Goal: Task Accomplishment & Management: Manage account settings

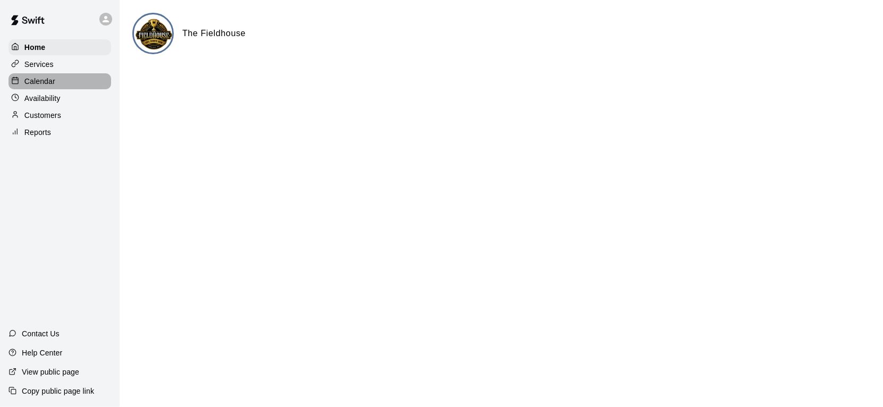
click at [88, 82] on div "Calendar" at bounding box center [60, 81] width 103 height 16
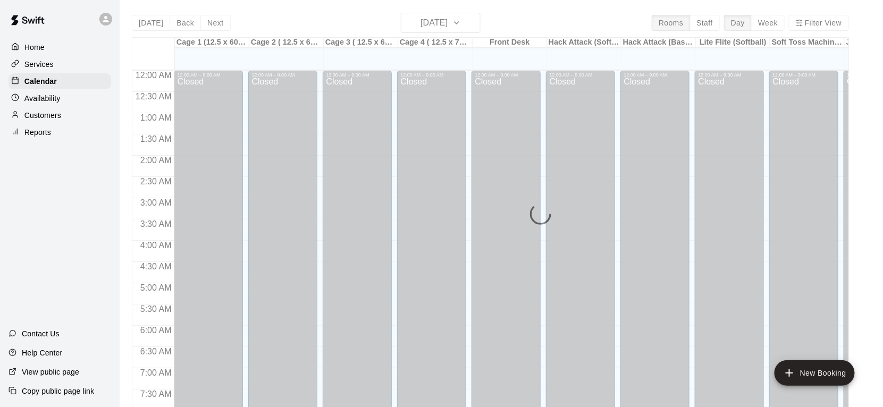
scroll to position [640, 0]
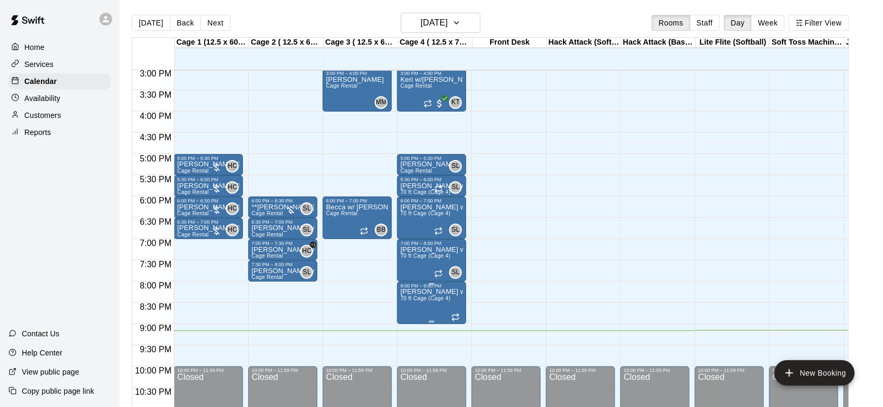
click at [416, 302] on icon "edit" at bounding box center [411, 299] width 13 height 13
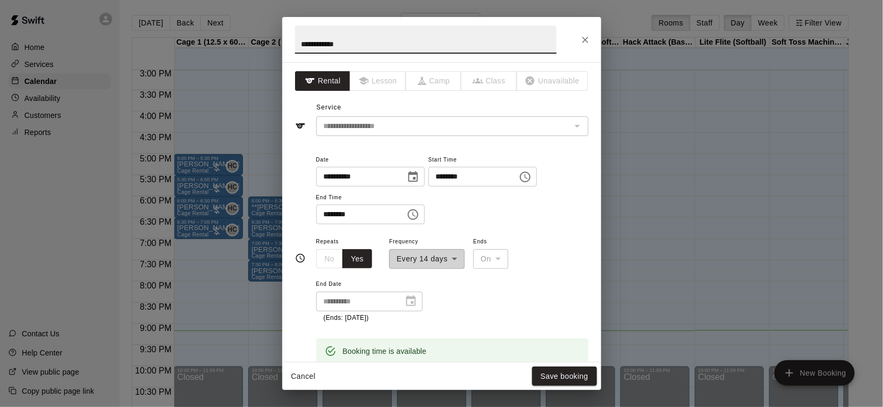
click at [420, 211] on icon "Choose time, selected time is 9:00 PM" at bounding box center [413, 215] width 13 height 13
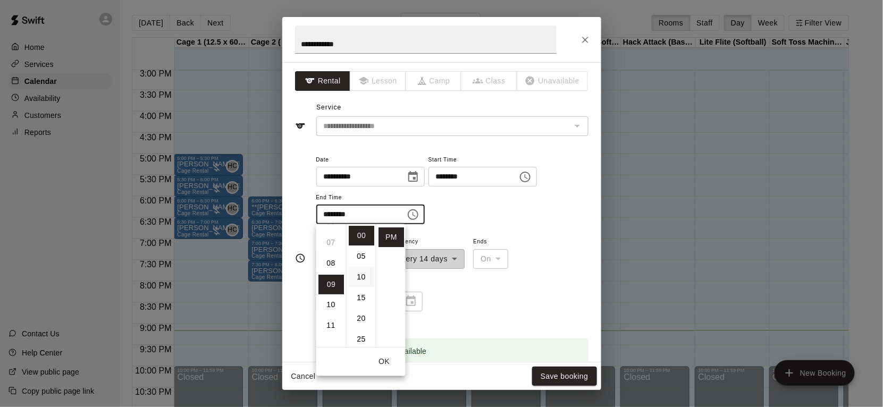
scroll to position [139, 0]
click at [334, 268] on li "08" at bounding box center [332, 264] width 26 height 20
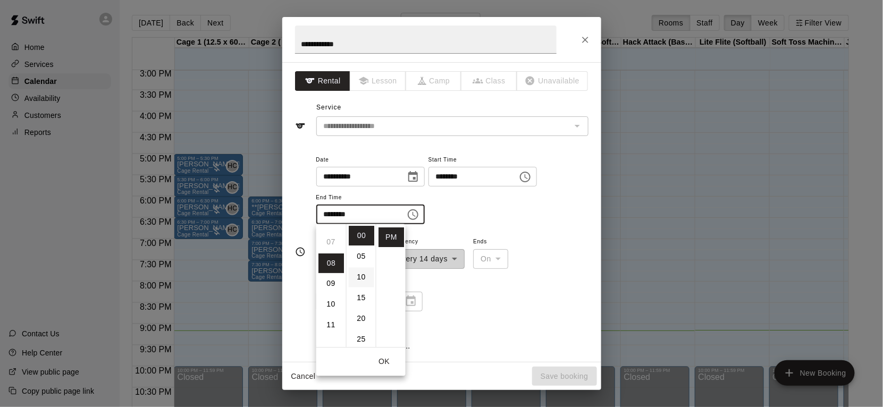
scroll to position [166, 0]
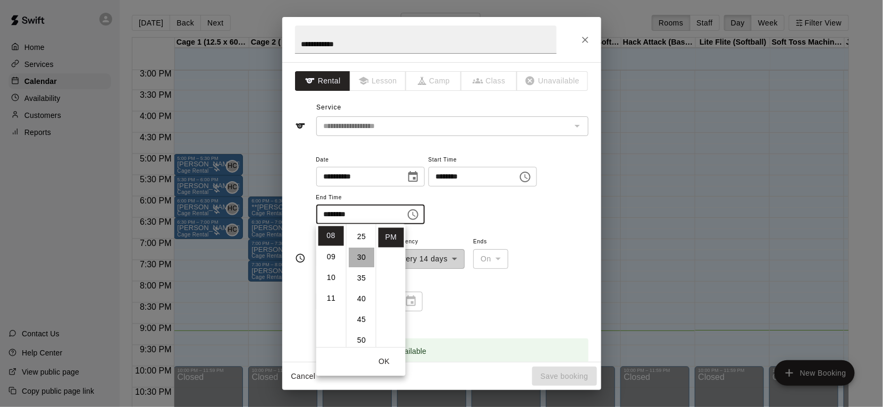
drag, startPoint x: 361, startPoint y: 264, endPoint x: 371, endPoint y: 263, distance: 9.7
click at [361, 264] on li "30" at bounding box center [362, 258] width 26 height 20
type input "********"
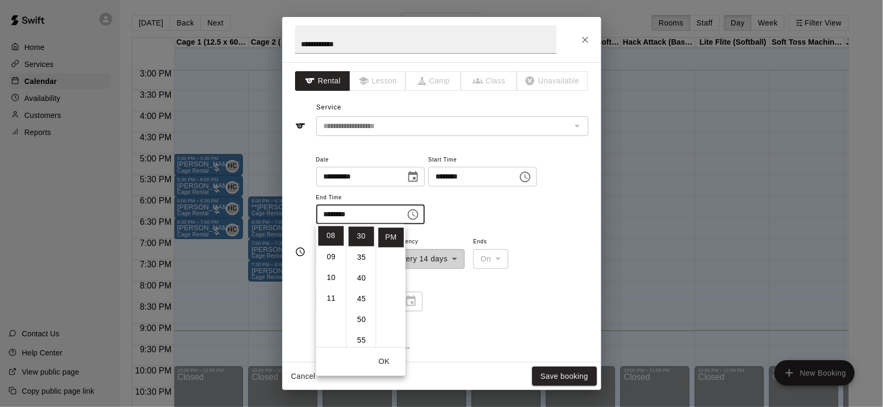
scroll to position [124, 0]
click at [521, 236] on div "**********" at bounding box center [452, 279] width 272 height 88
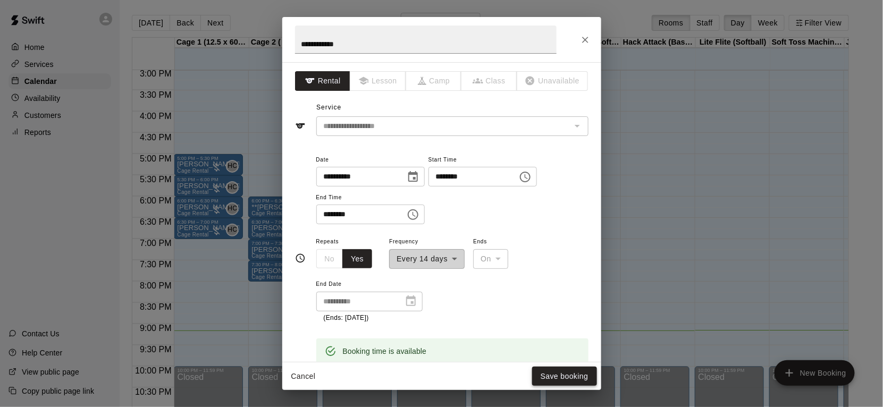
click at [563, 376] on button "Save booking" at bounding box center [564, 377] width 65 height 20
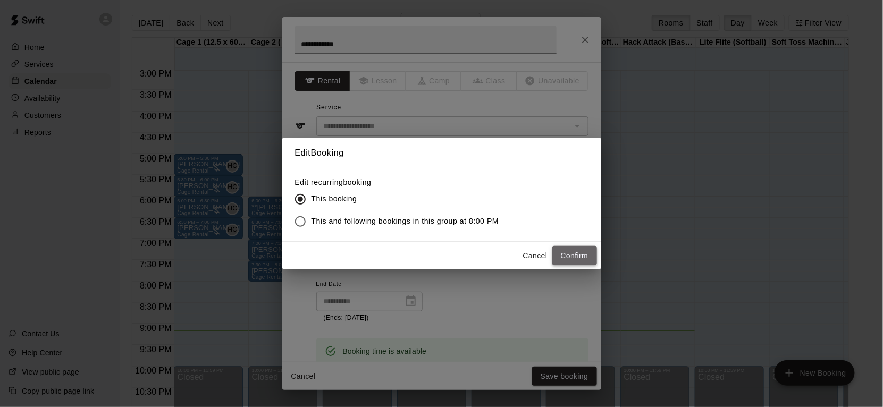
click at [566, 252] on button "Confirm" at bounding box center [575, 256] width 45 height 20
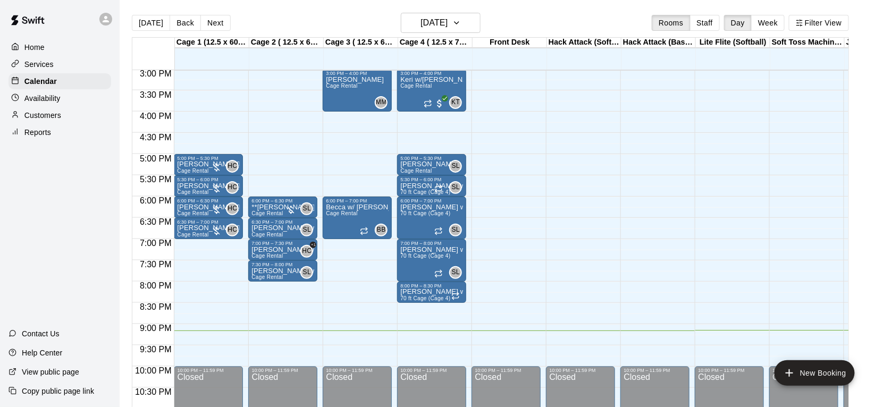
click at [107, 18] on icon at bounding box center [106, 19] width 10 height 10
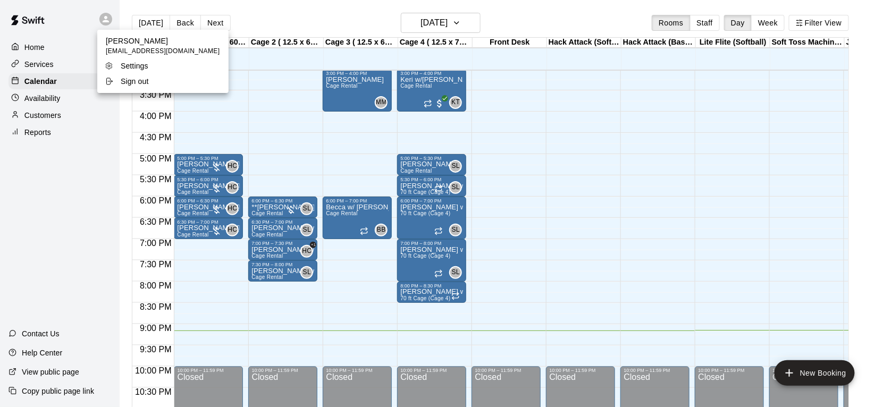
click at [80, 314] on div at bounding box center [441, 203] width 883 height 407
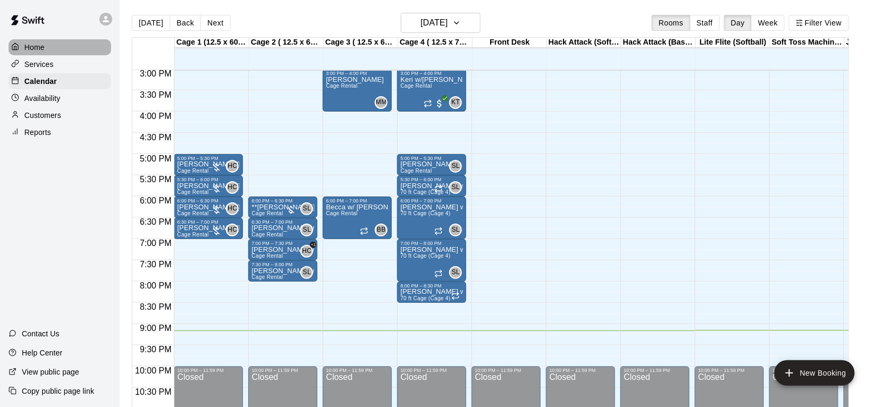
click at [64, 44] on div "Home" at bounding box center [60, 47] width 103 height 16
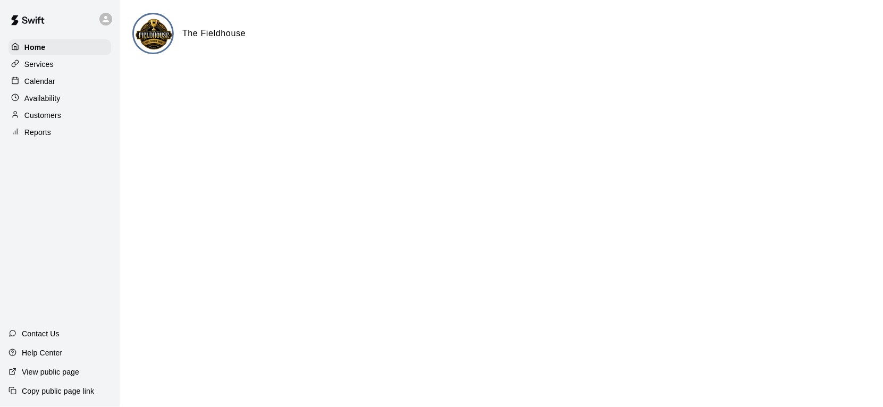
click at [51, 120] on p "Customers" at bounding box center [42, 115] width 37 height 11
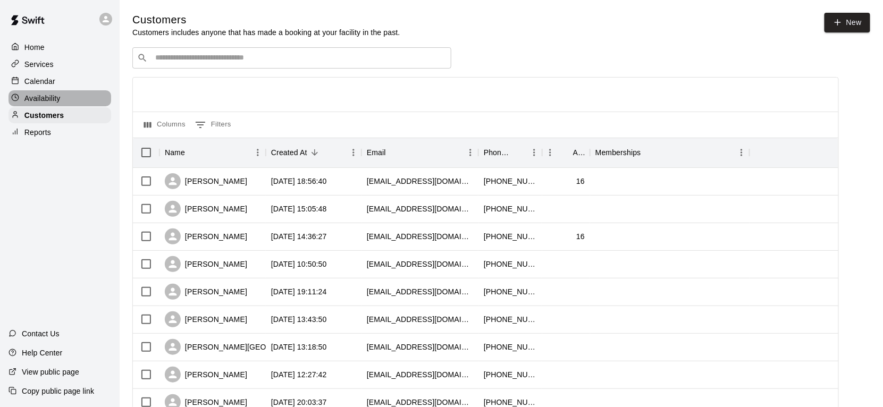
click at [55, 101] on p "Availability" at bounding box center [42, 98] width 36 height 11
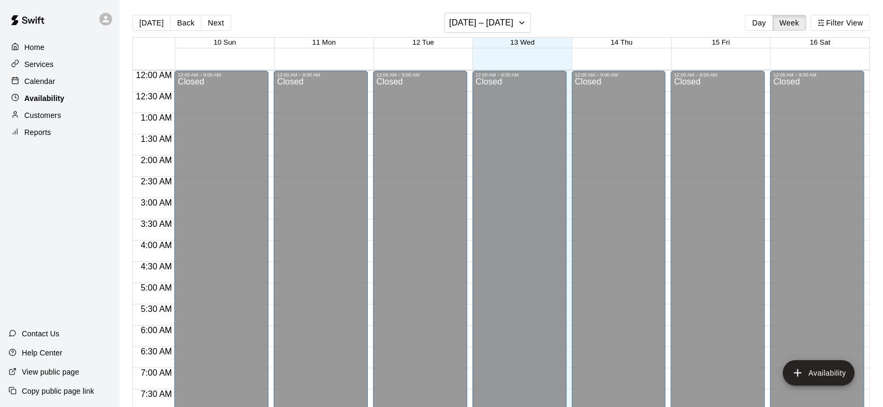
scroll to position [672, 0]
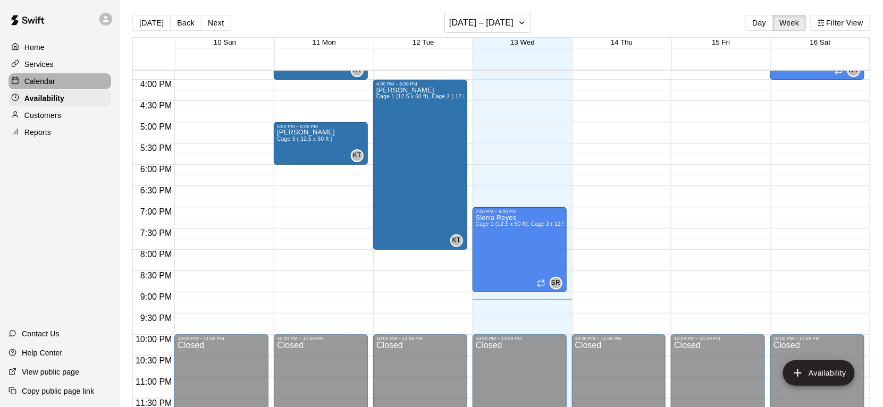
click at [60, 81] on div "Calendar" at bounding box center [60, 81] width 103 height 16
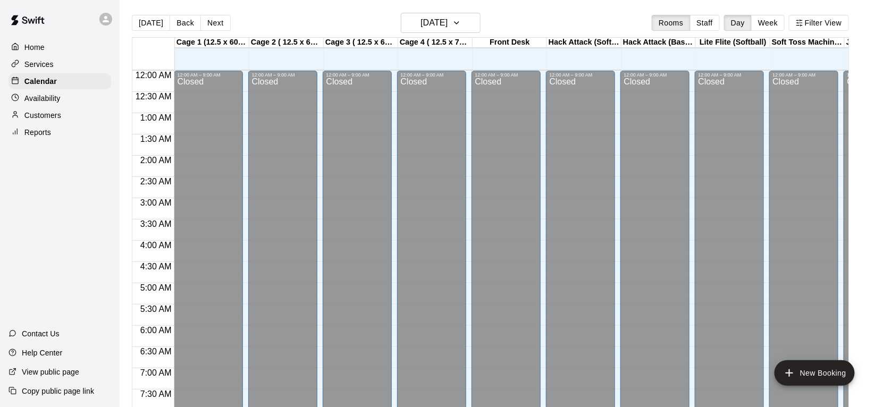
scroll to position [640, 0]
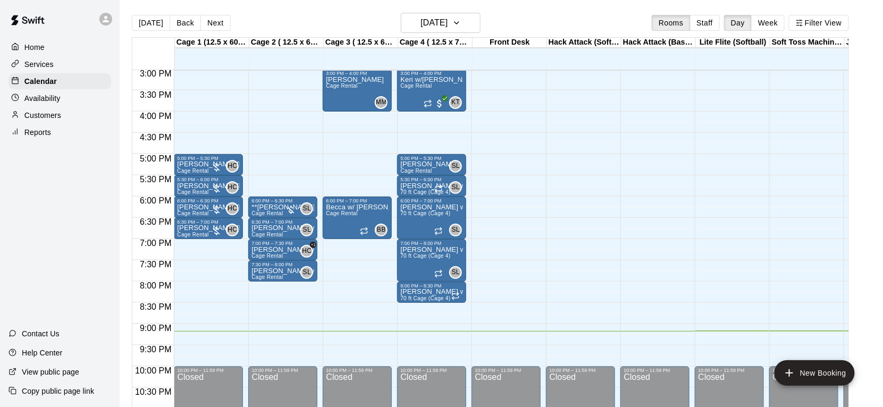
click at [60, 72] on div "Home Services Calendar Availability Customers Reports" at bounding box center [60, 89] width 120 height 103
click at [60, 68] on div "Services" at bounding box center [60, 64] width 103 height 16
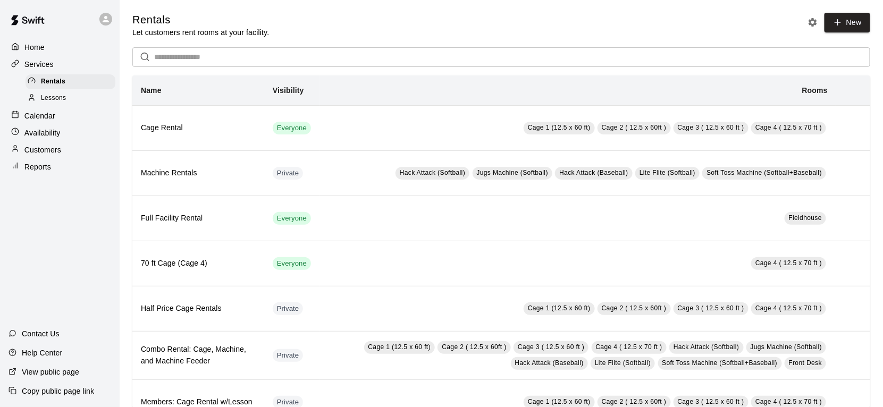
click at [59, 55] on div "Home Services Rentals Lessons Calendar Availability Customers Reports" at bounding box center [60, 107] width 120 height 138
click at [811, 20] on icon "Rental settings" at bounding box center [813, 22] width 9 height 9
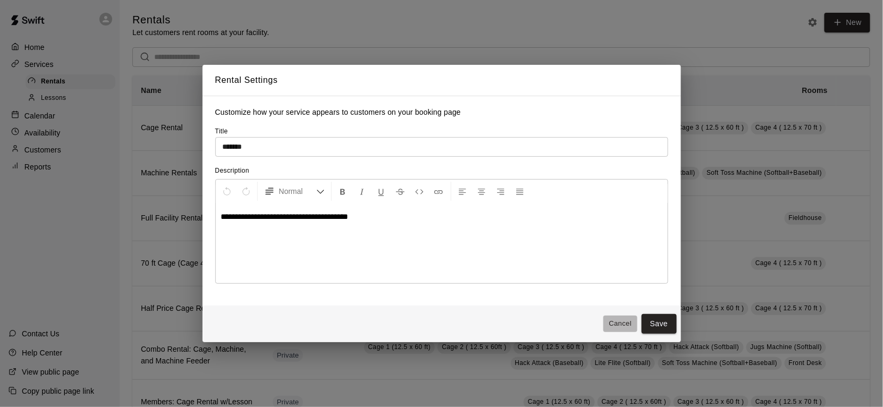
drag, startPoint x: 632, startPoint y: 322, endPoint x: 626, endPoint y: 315, distance: 9.5
click at [631, 321] on button "Cancel" at bounding box center [621, 324] width 34 height 16
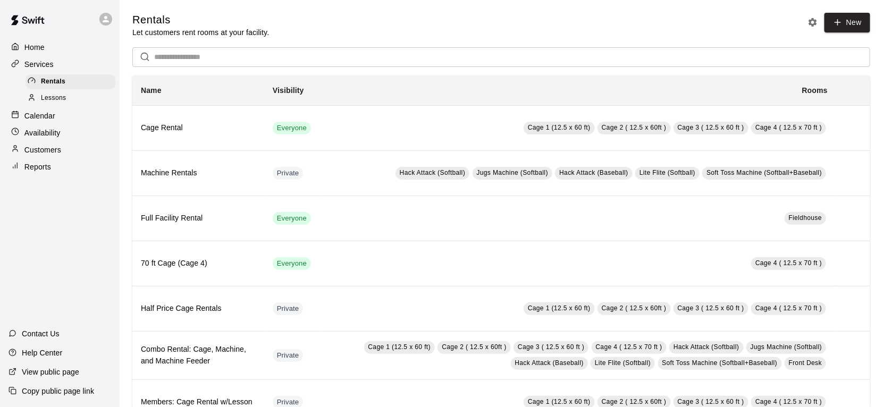
click at [30, 47] on p "Home" at bounding box center [34, 47] width 20 height 11
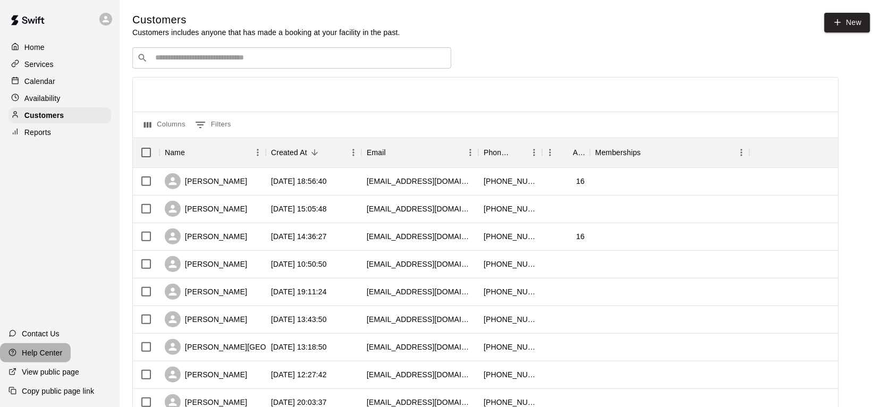
click at [55, 352] on p "Help Center" at bounding box center [42, 353] width 40 height 11
drag, startPoint x: 54, startPoint y: 49, endPoint x: 63, endPoint y: 41, distance: 11.7
click at [54, 49] on div "Home" at bounding box center [60, 47] width 103 height 16
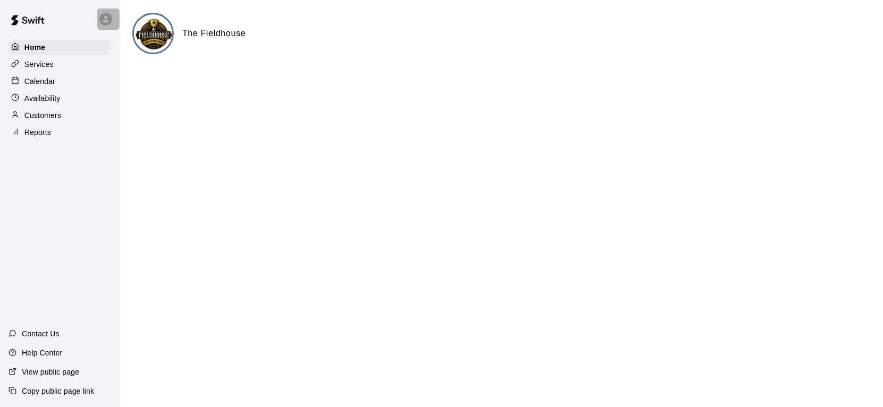
click at [104, 22] on icon at bounding box center [106, 19] width 10 height 10
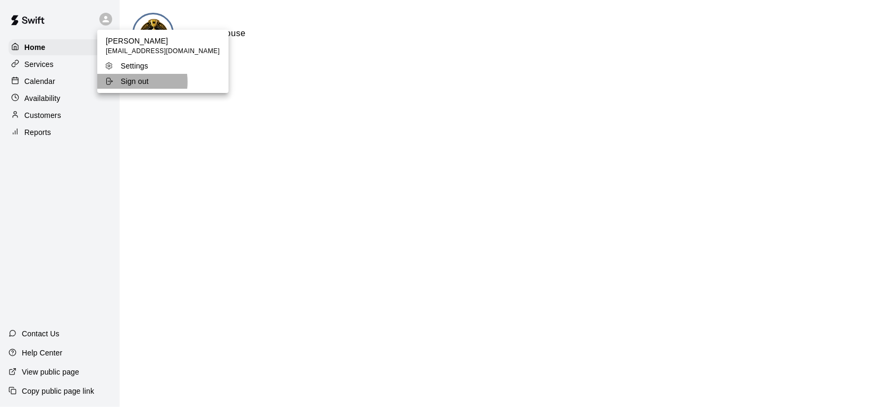
click at [126, 82] on p "Sign out" at bounding box center [135, 81] width 28 height 11
